Goal: Information Seeking & Learning: Learn about a topic

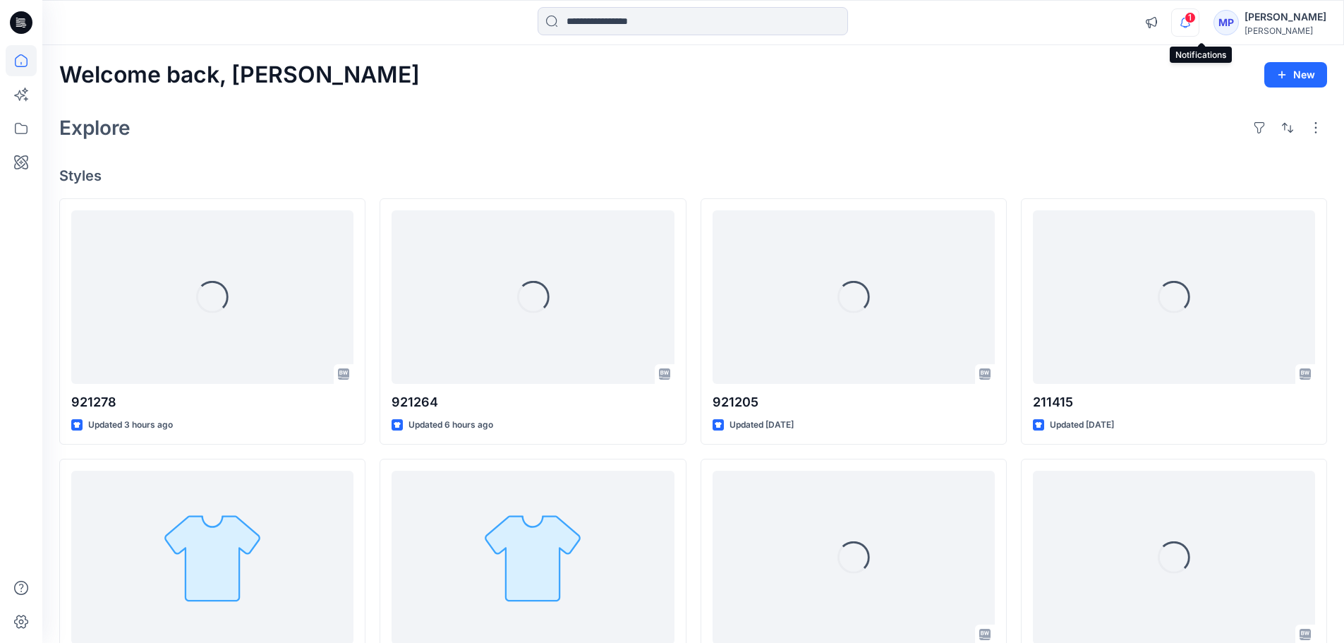
click at [1199, 23] on icon "button" at bounding box center [1185, 22] width 27 height 28
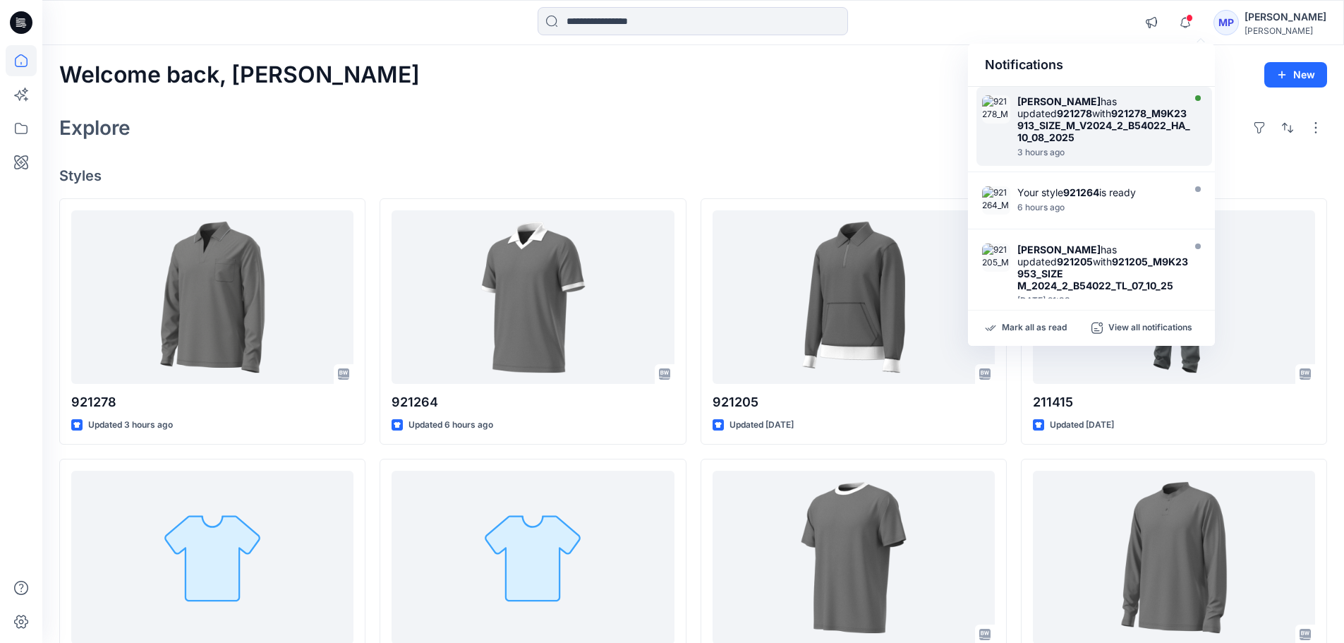
click at [1101, 113] on div "[PERSON_NAME] has updated 921278 with 921278_M9K23913_SIZE_M_V2024_2_B54022_HA_…" at bounding box center [1105, 119] width 175 height 48
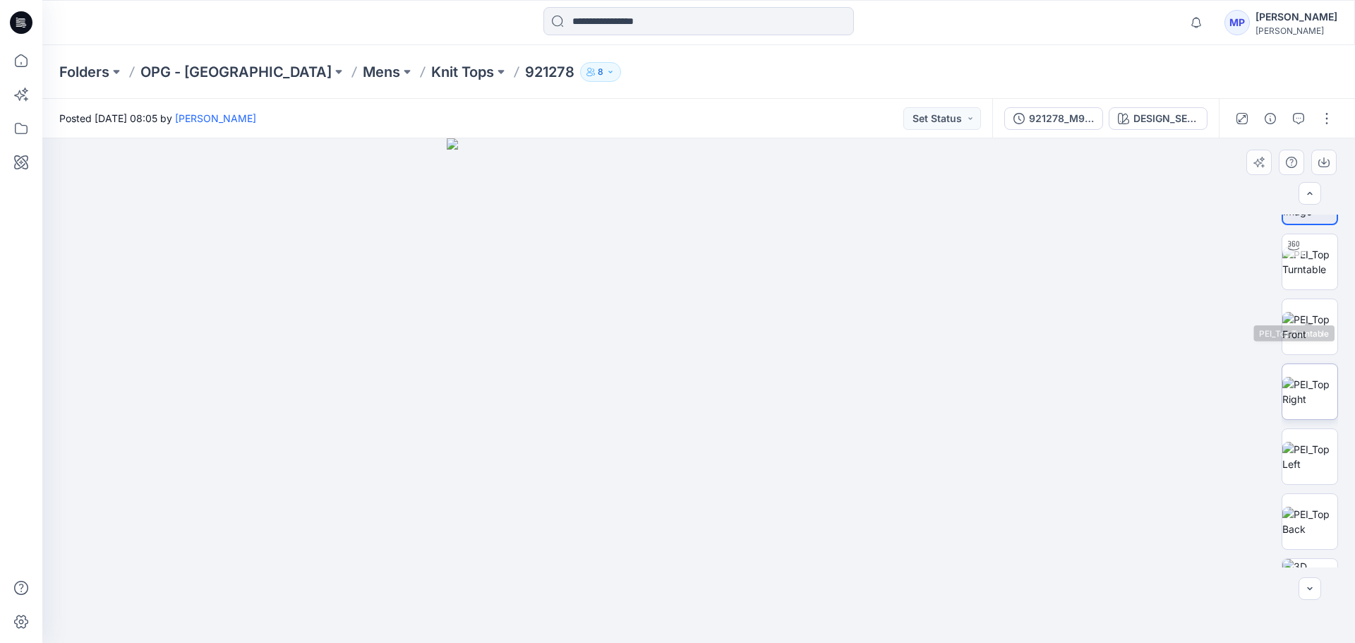
scroll to position [93, 0]
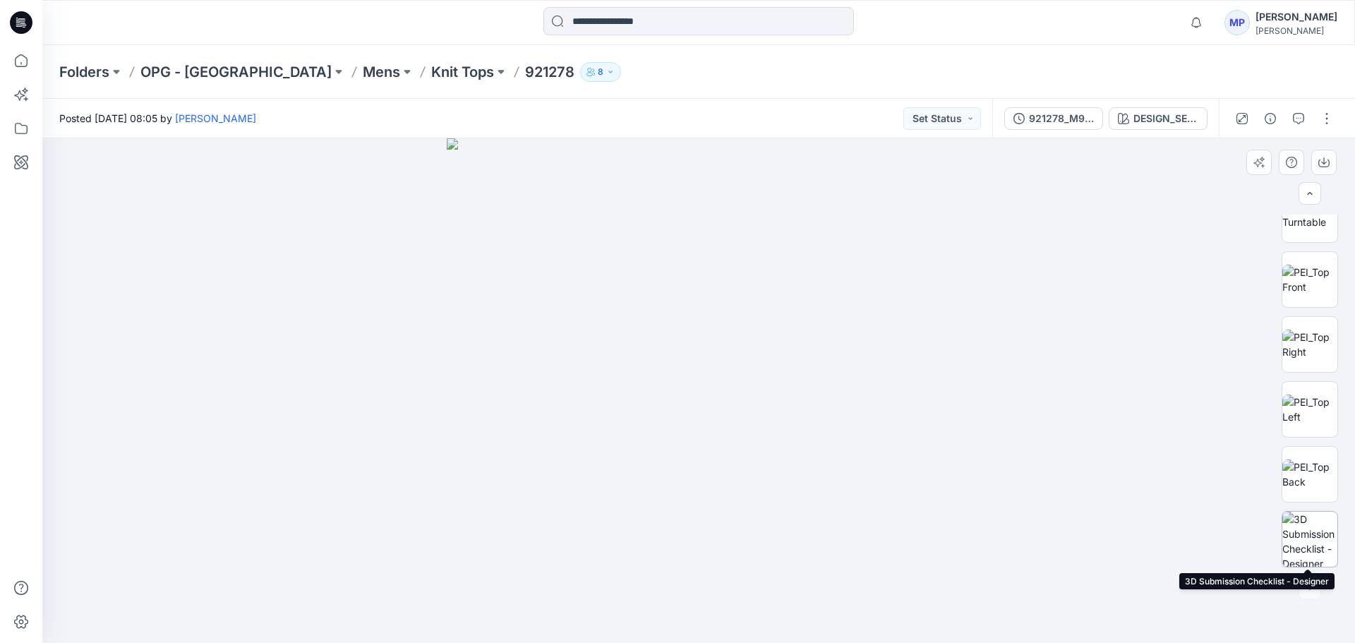
click at [1300, 531] on img at bounding box center [1309, 539] width 55 height 55
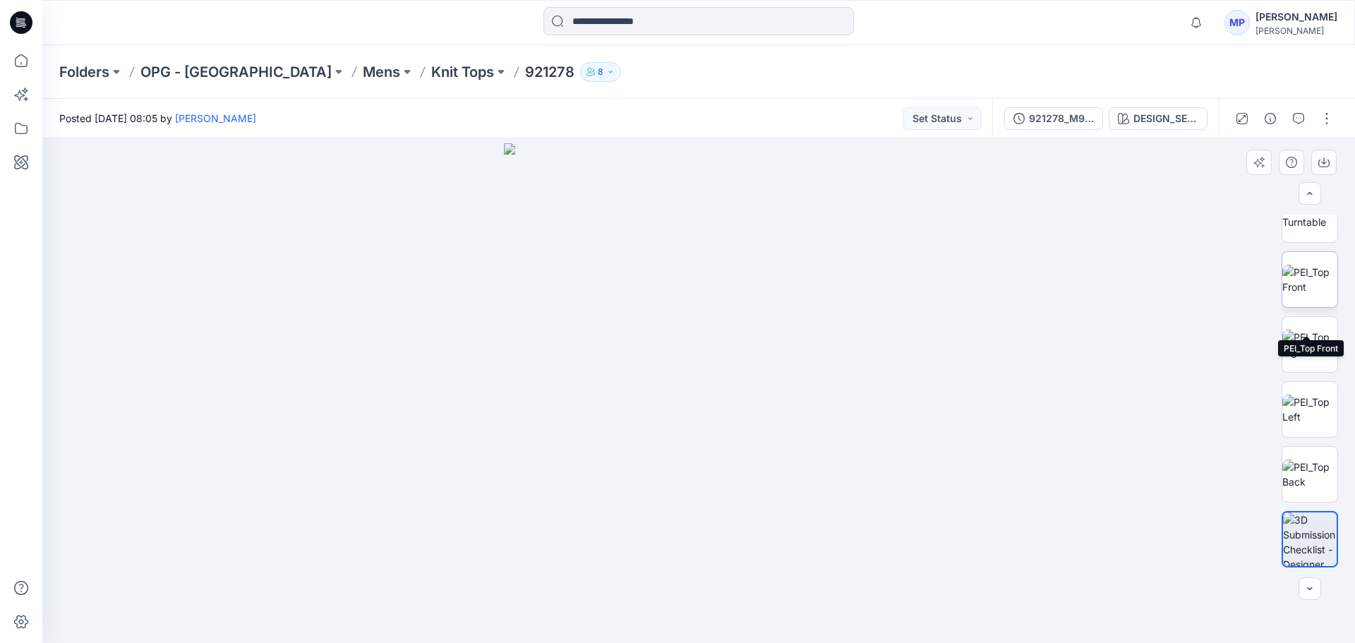
scroll to position [0, 0]
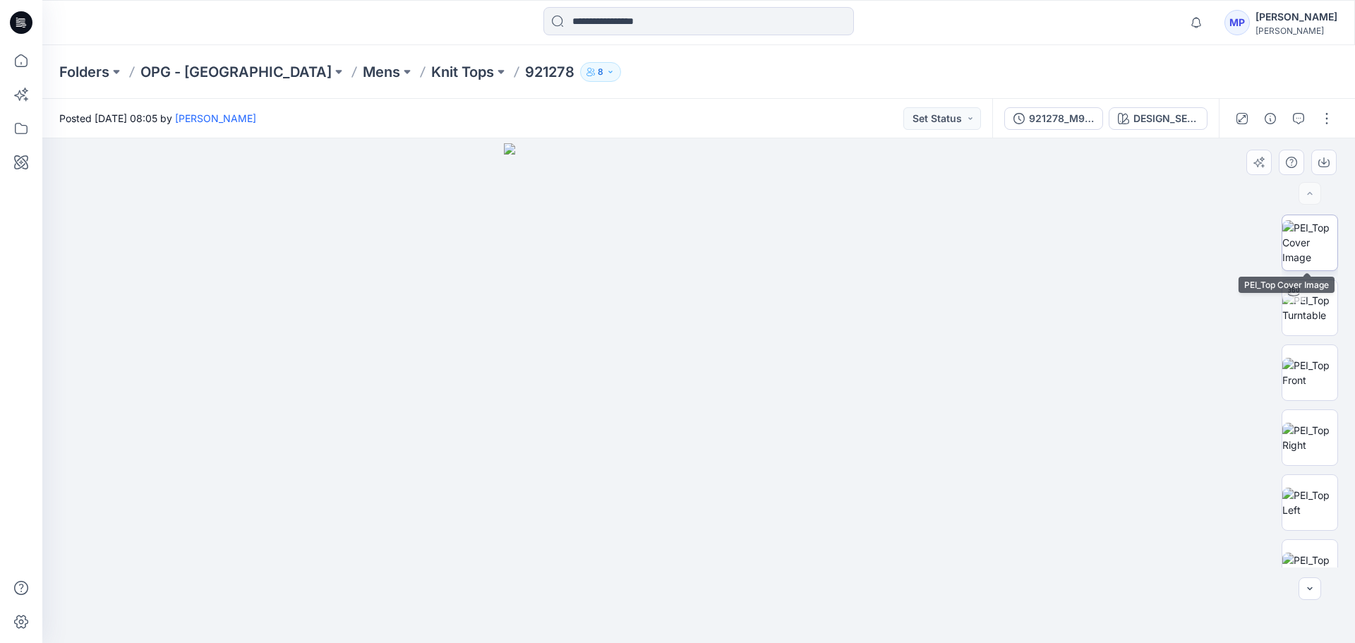
click at [1307, 258] on img at bounding box center [1309, 242] width 55 height 44
click at [1311, 307] on img at bounding box center [1309, 308] width 55 height 30
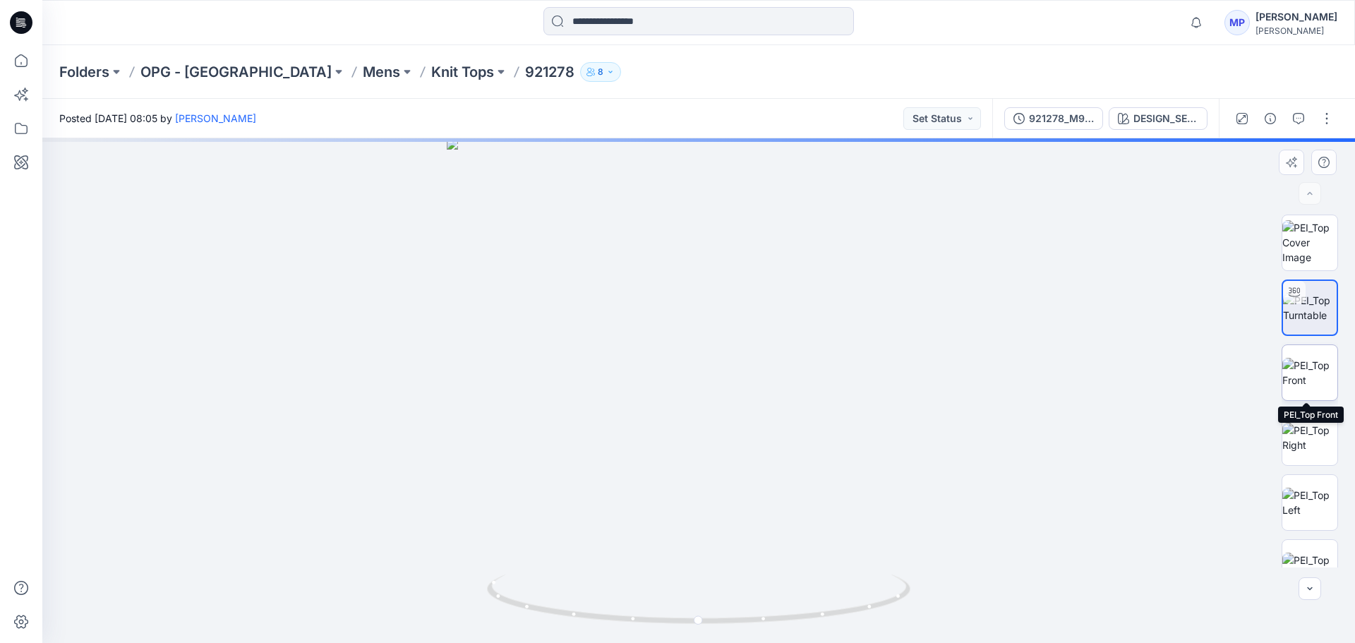
click at [1310, 358] on img at bounding box center [1309, 373] width 55 height 30
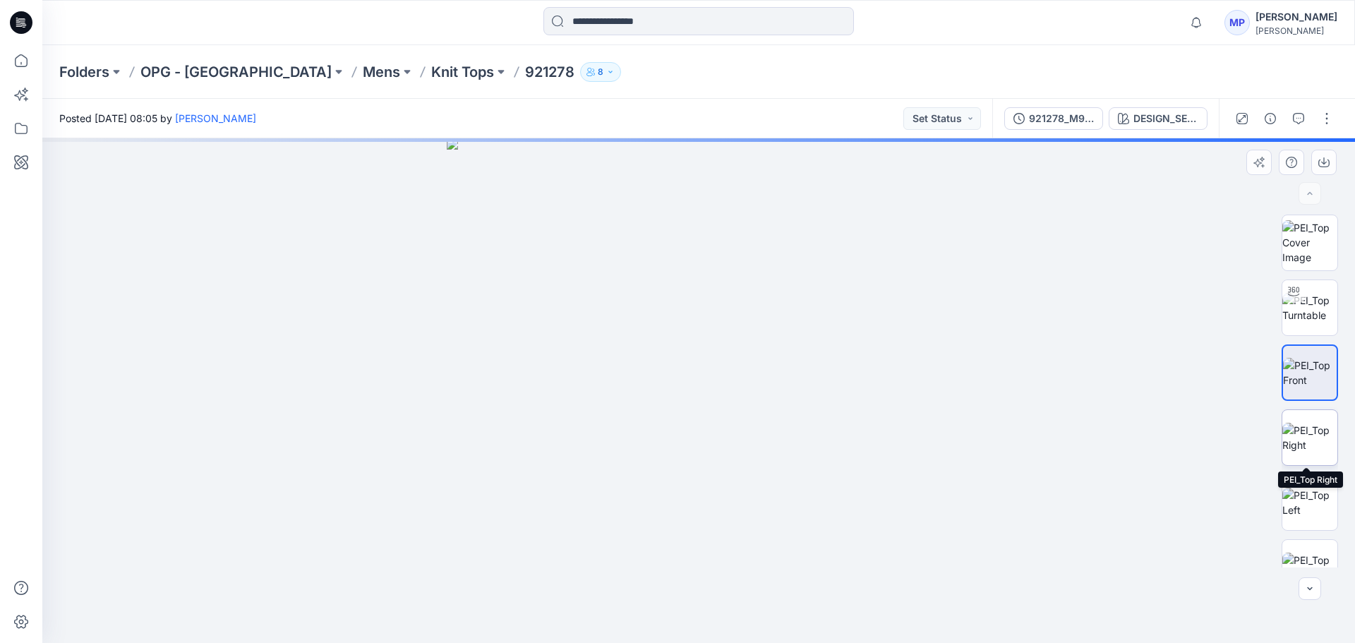
click at [1310, 423] on img at bounding box center [1309, 438] width 55 height 30
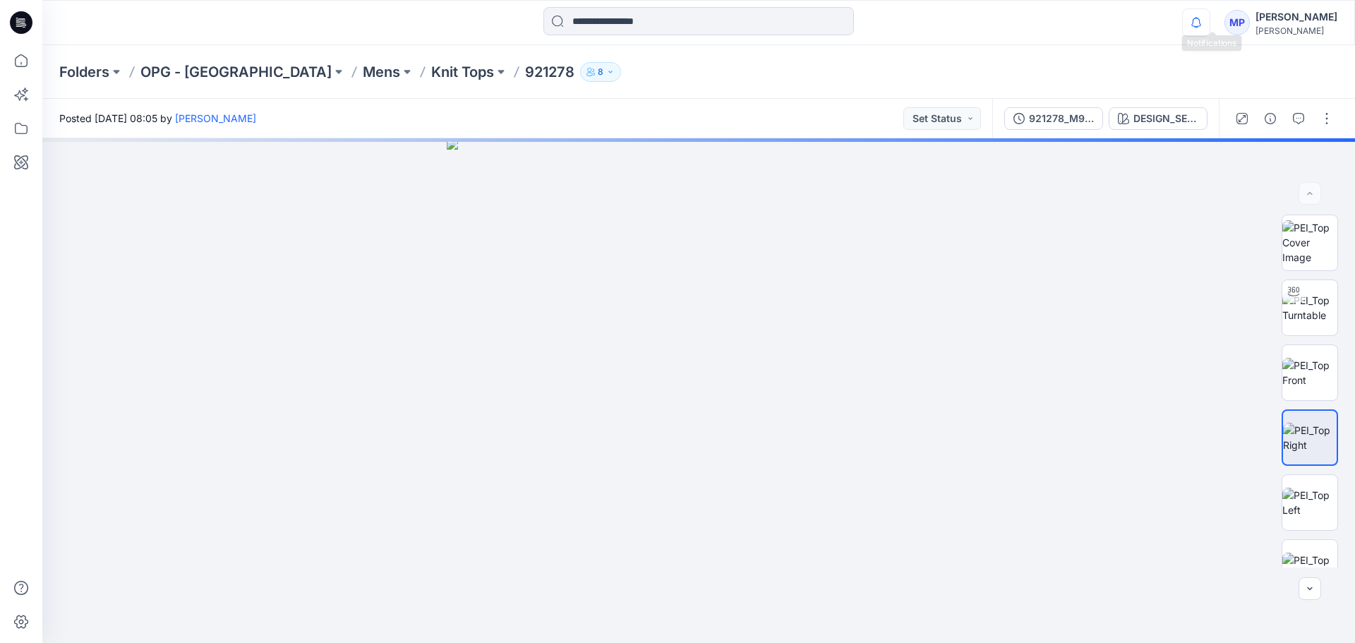
click at [1205, 21] on icon "button" at bounding box center [1196, 22] width 27 height 28
